Goal: Check status: Check status

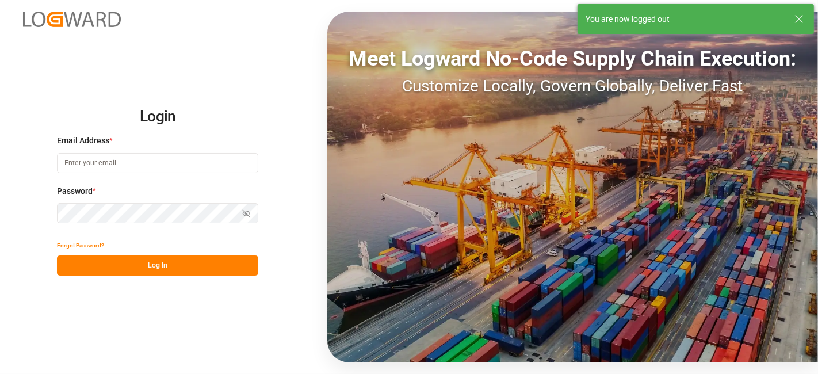
type input "[DOMAIN_NAME][EMAIL_ADDRESS][PERSON_NAME][DOMAIN_NAME]"
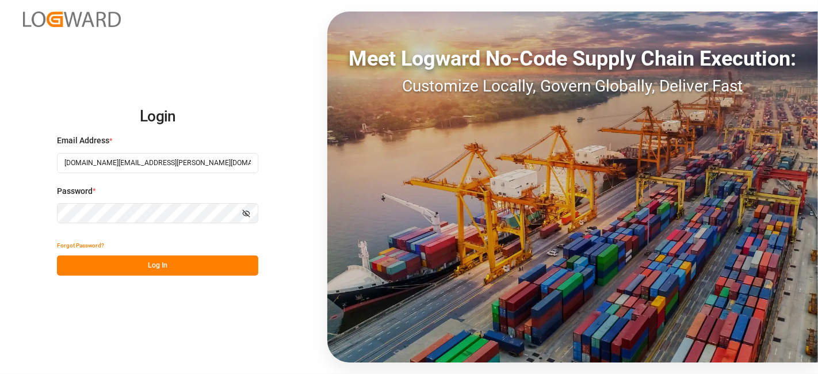
click at [152, 262] on button "Log In" at bounding box center [157, 265] width 201 height 20
type input "[DOMAIN_NAME][EMAIL_ADDRESS][PERSON_NAME][DOMAIN_NAME]"
click at [164, 261] on button "Log In" at bounding box center [157, 265] width 201 height 20
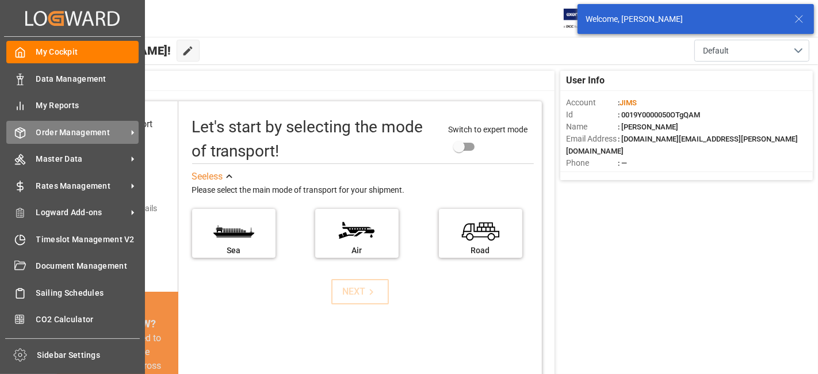
click at [75, 138] on div "Order Management Order Management" at bounding box center [72, 132] width 132 height 22
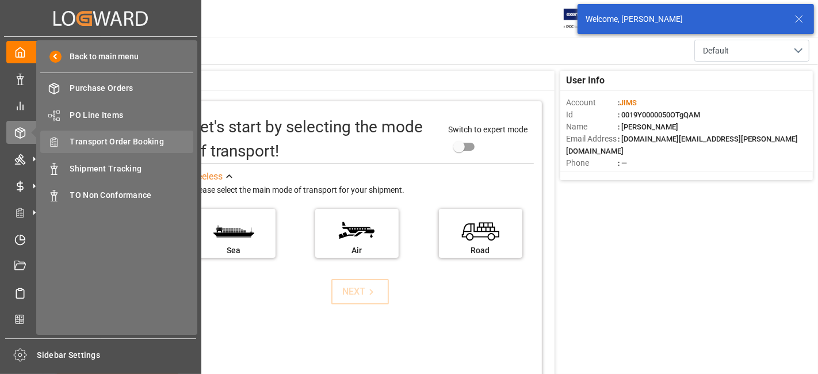
click at [127, 144] on span "Transport Order Booking" at bounding box center [132, 142] width 124 height 12
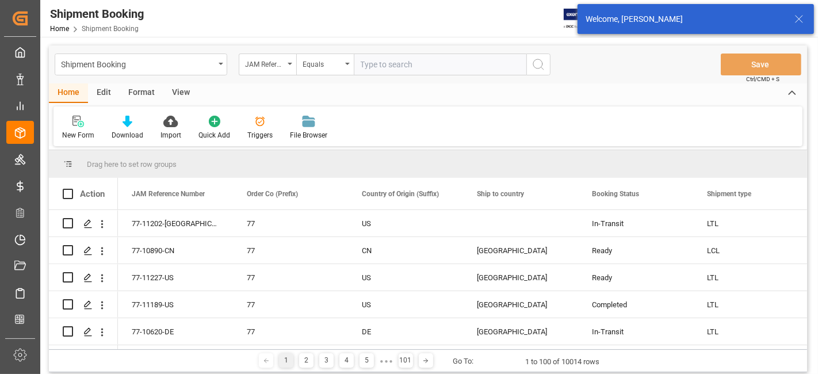
click at [373, 63] on input "text" at bounding box center [440, 65] width 173 height 22
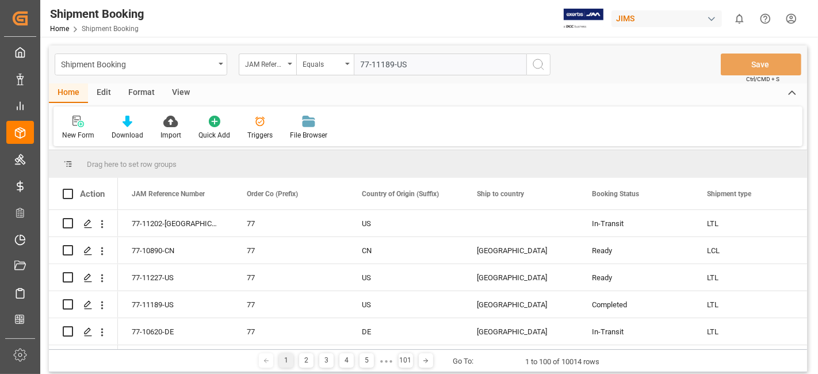
type input "77-11189-US"
click at [536, 67] on icon "search button" at bounding box center [539, 65] width 14 height 14
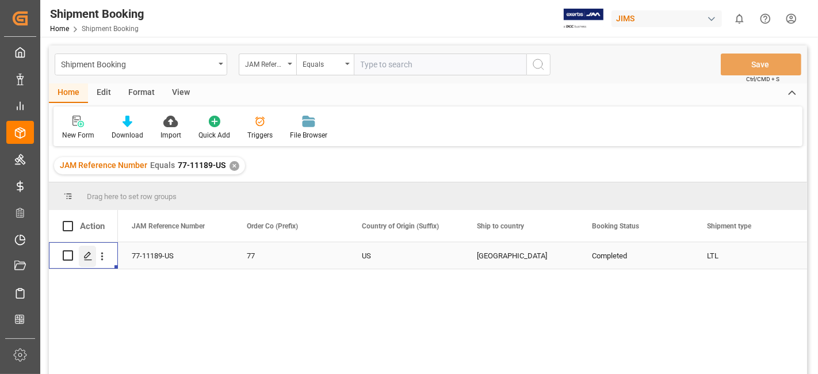
click at [91, 255] on icon "Press SPACE to select this row." at bounding box center [87, 255] width 9 height 9
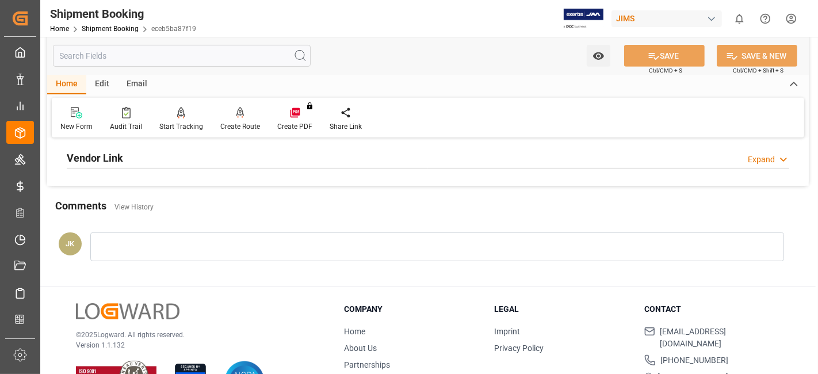
scroll to position [383, 0]
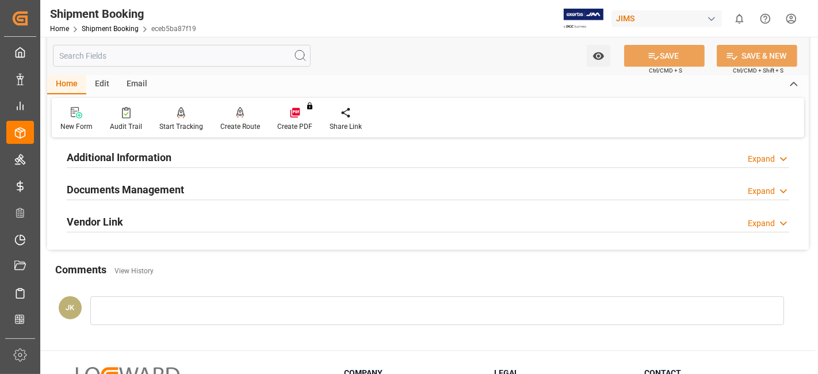
click at [135, 194] on h2 "Documents Management" at bounding box center [125, 190] width 117 height 16
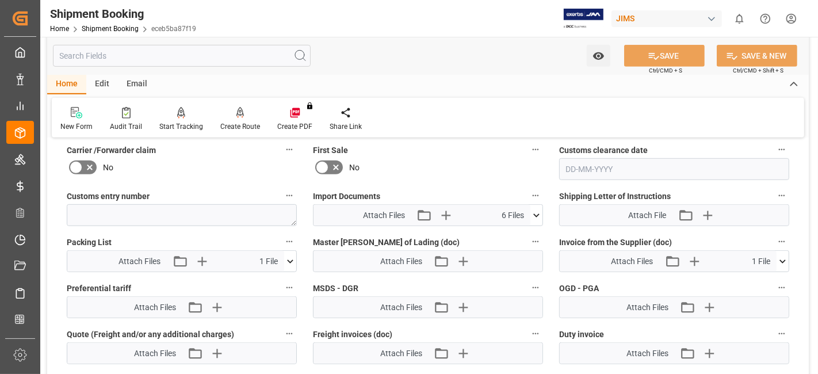
scroll to position [639, 0]
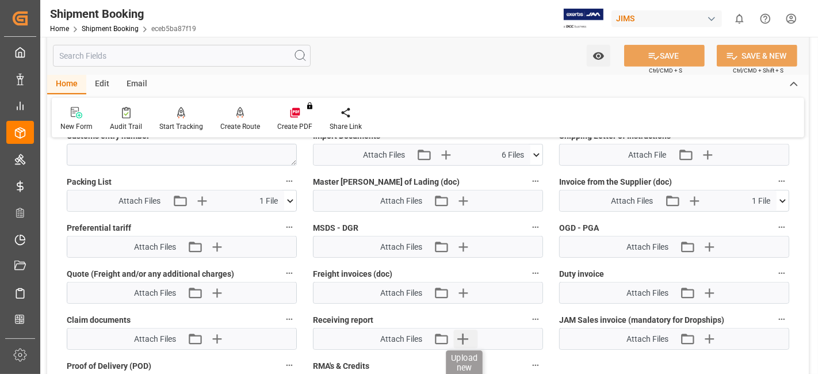
click at [466, 334] on icon "button" at bounding box center [462, 339] width 11 height 11
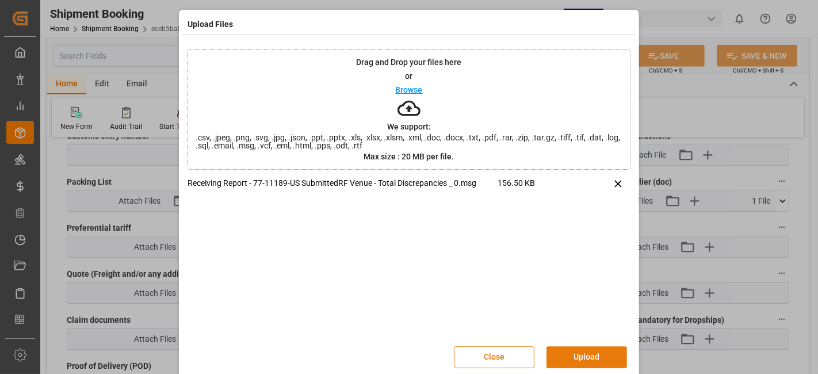
click at [590, 356] on button "Upload" at bounding box center [587, 357] width 81 height 22
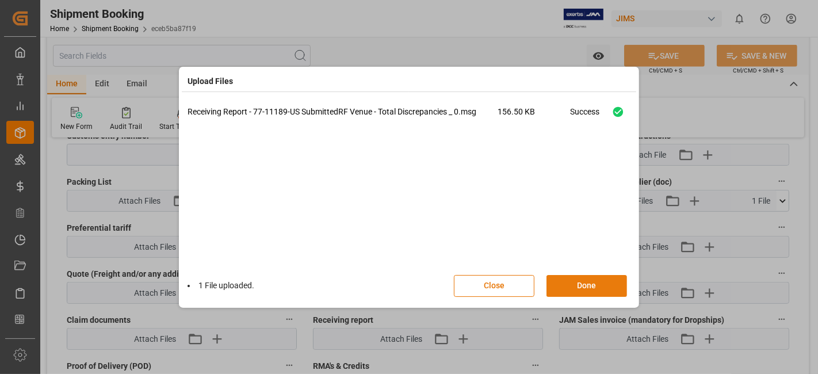
click at [580, 289] on button "Done" at bounding box center [587, 286] width 81 height 22
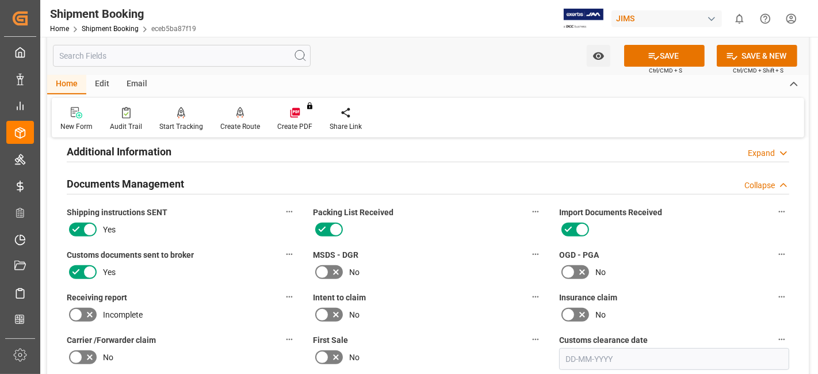
scroll to position [383, 0]
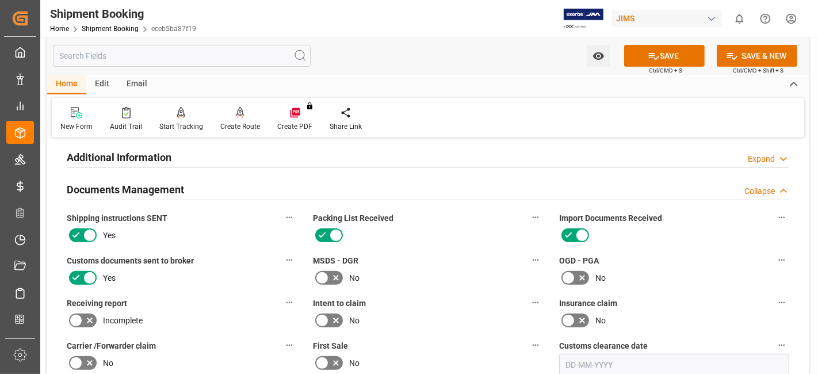
click at [90, 318] on icon at bounding box center [90, 321] width 6 height 6
click at [0, 0] on input "checkbox" at bounding box center [0, 0] width 0 height 0
click at [672, 50] on button "SAVE" at bounding box center [664, 56] width 81 height 22
